Goal: Transaction & Acquisition: Purchase product/service

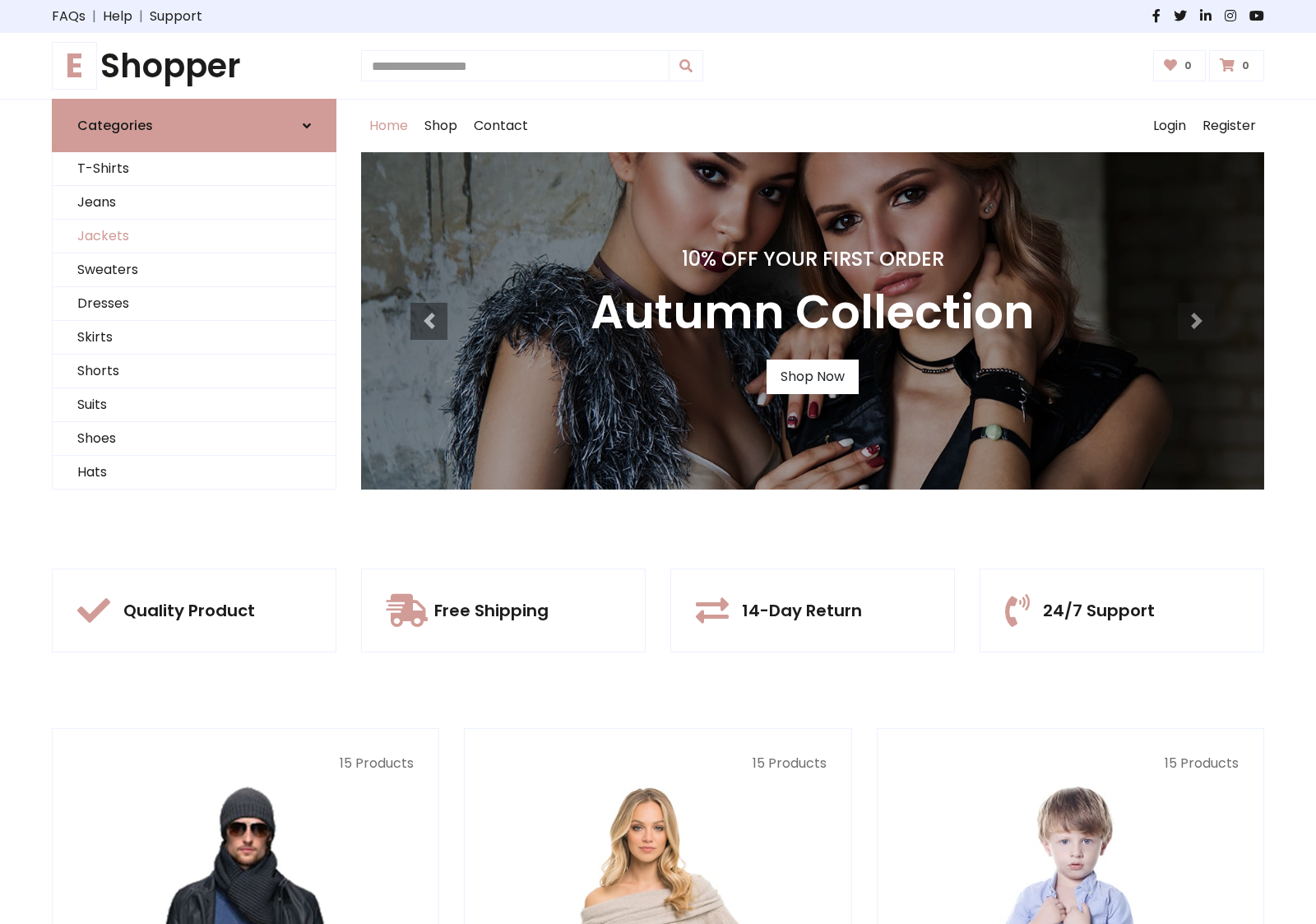
click at [194, 236] on link "Jackets" at bounding box center [194, 236] width 283 height 34
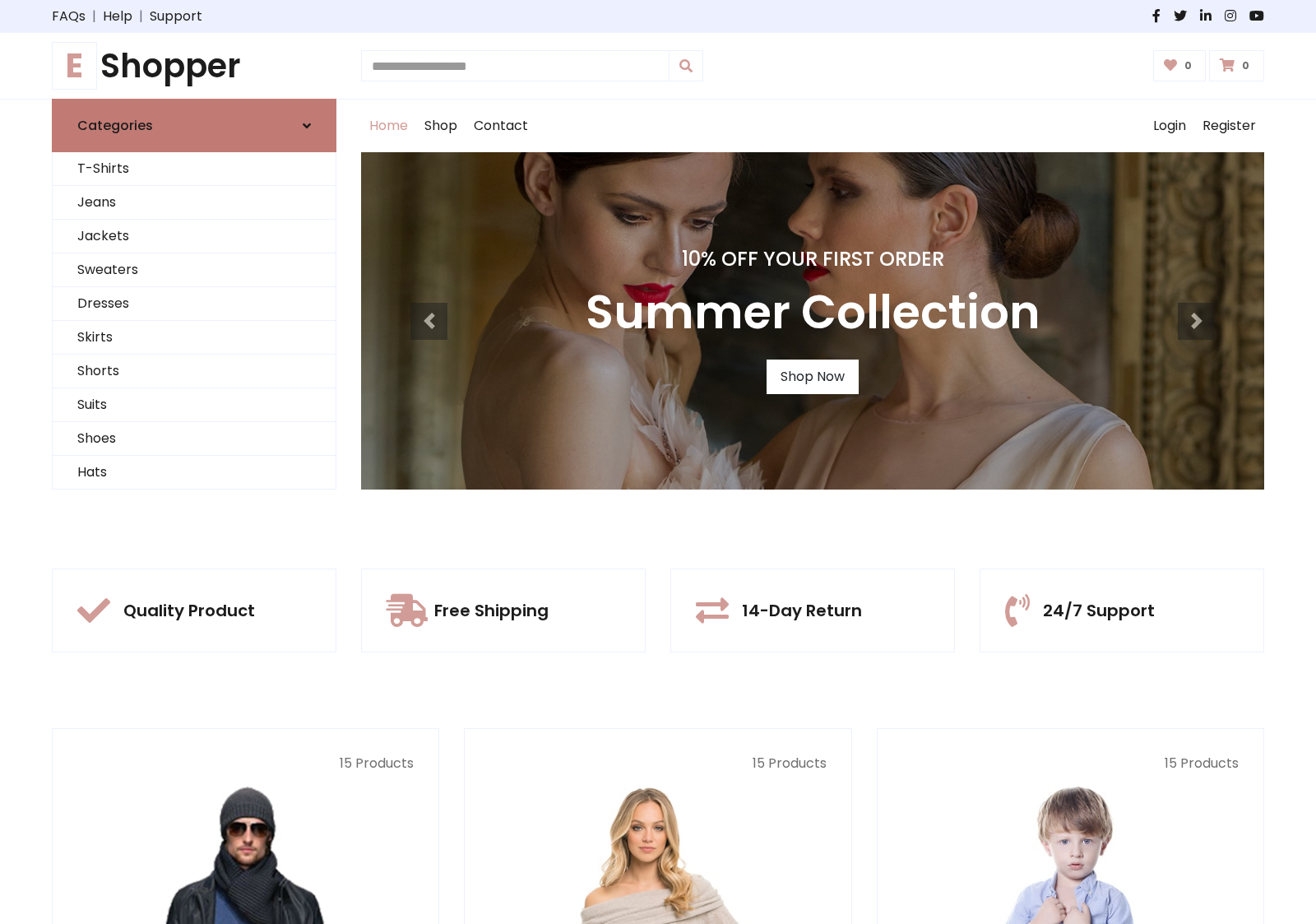
click at [194, 125] on link "Categories" at bounding box center [194, 126] width 285 height 53
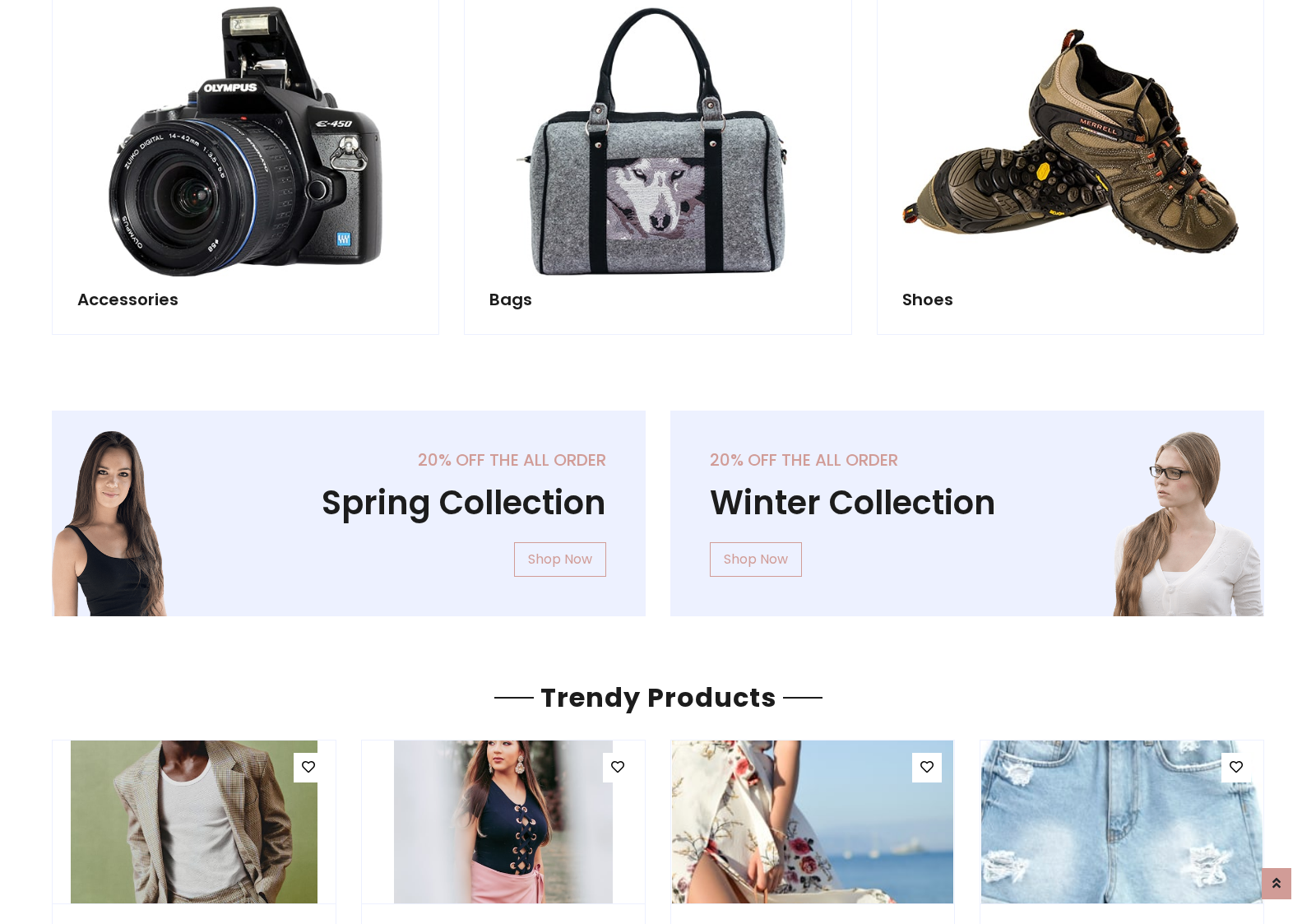
scroll to position [1537, 0]
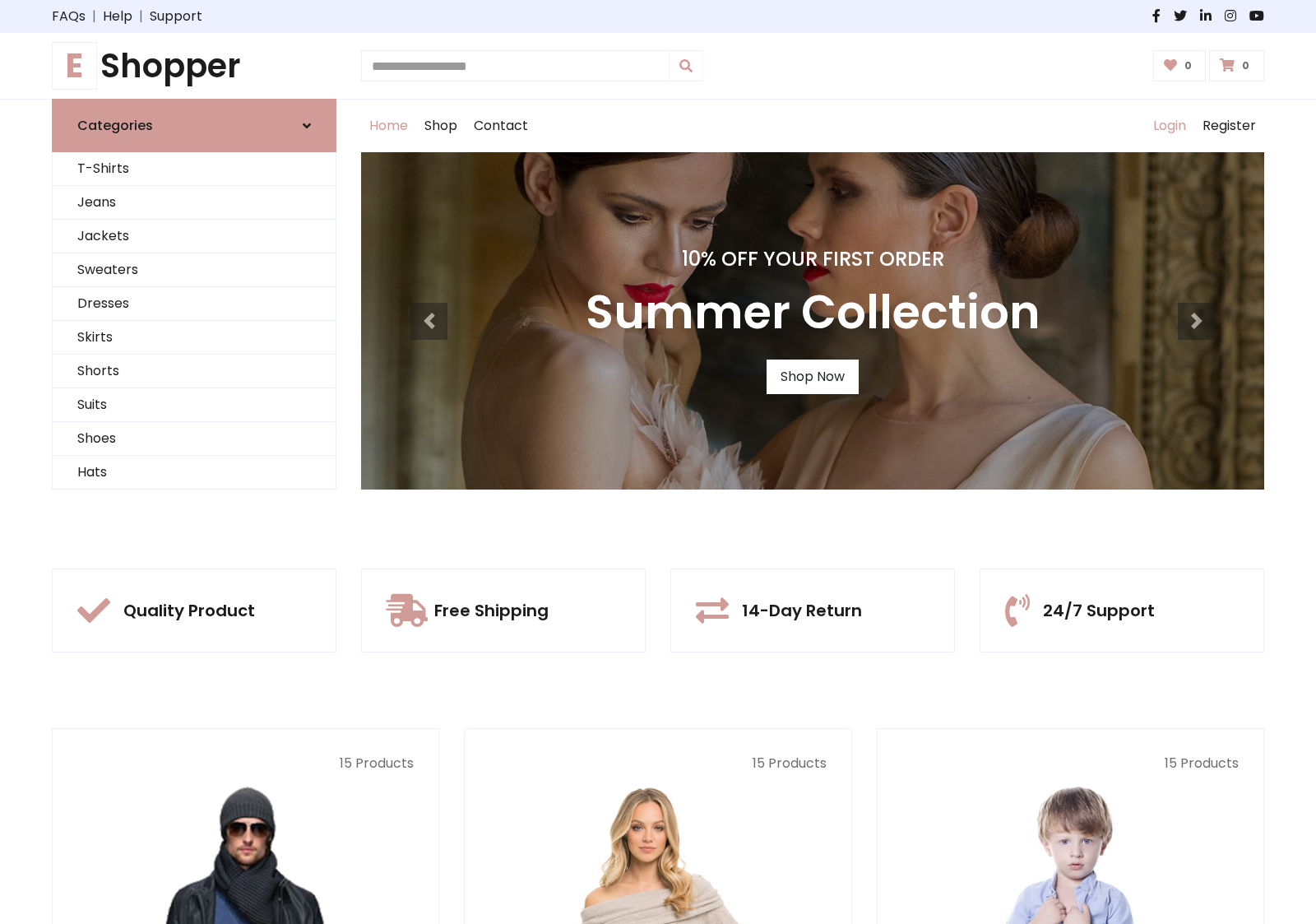
click at [1169, 126] on link "Login" at bounding box center [1169, 126] width 49 height 52
click at [307, 125] on icon at bounding box center [307, 126] width 9 height 13
